Goal: Go to known website: Access a specific website the user already knows

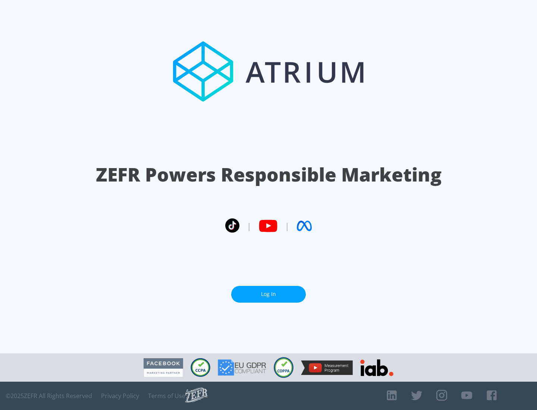
click at [269, 291] on link "Log In" at bounding box center [268, 294] width 75 height 17
